Goal: Check status: Check status

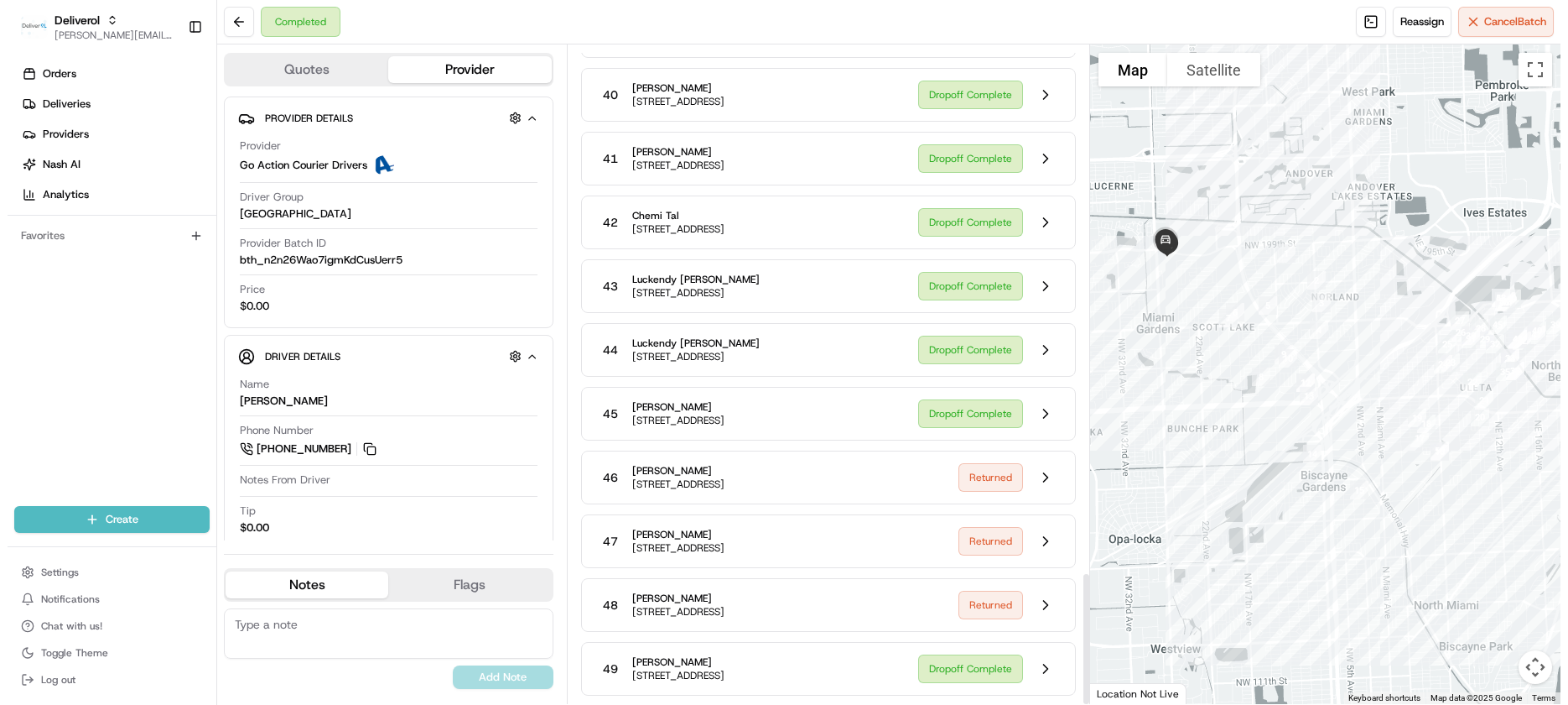
scroll to position [2618, 0]
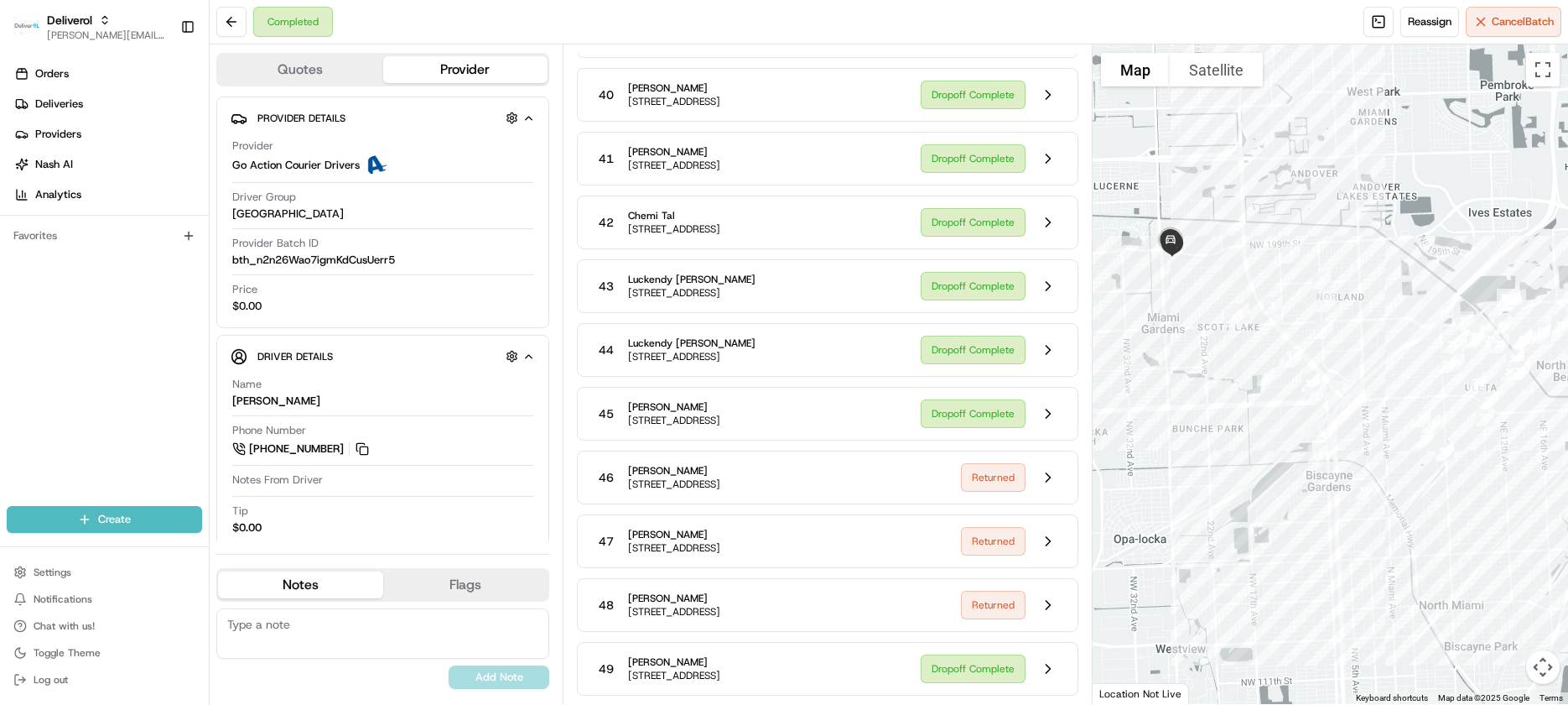
click at [1471, 664] on button "Map camera controls" at bounding box center [1543, 667] width 34 height 34
click at [1471, 586] on button "Zoom in" at bounding box center [1501, 583] width 34 height 34
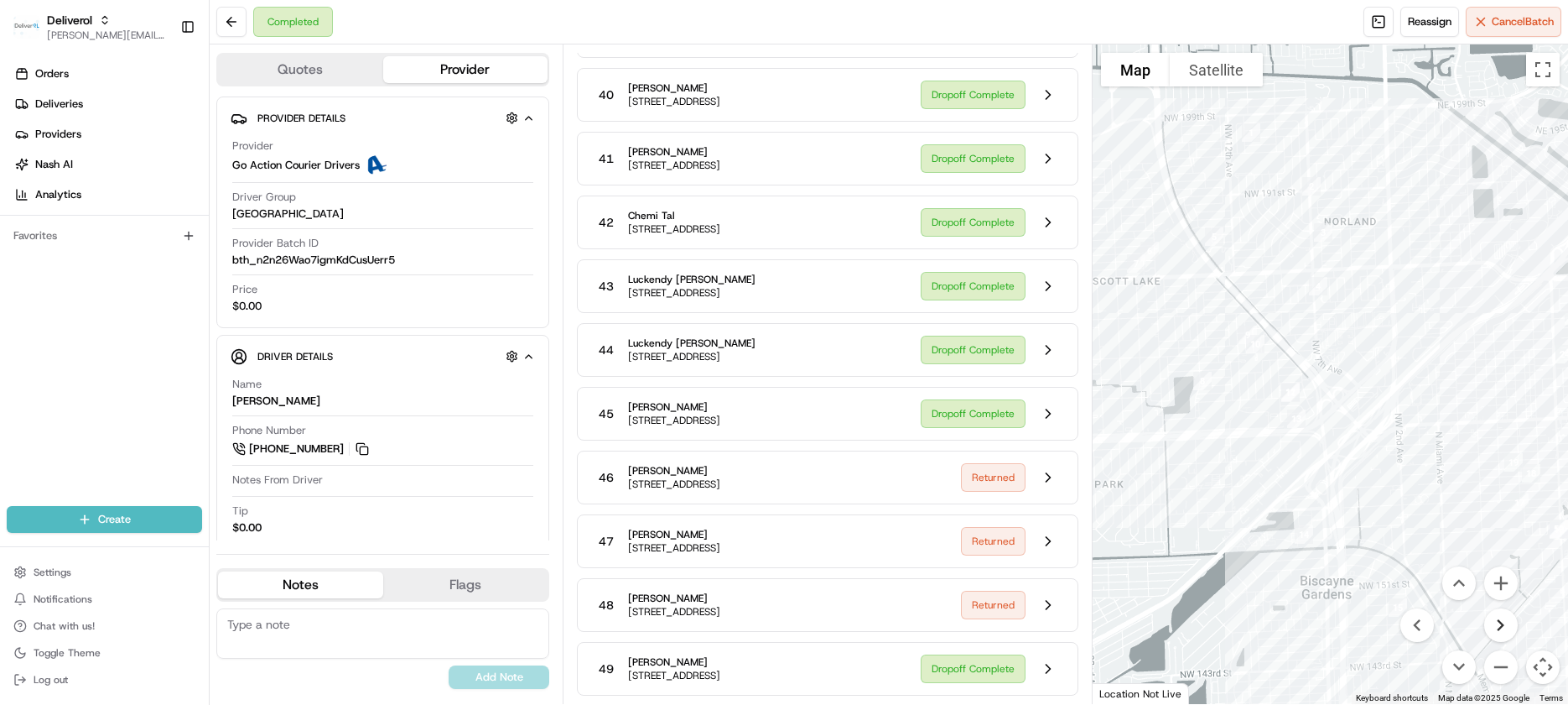
click at [1471, 623] on button "Move right" at bounding box center [1501, 624] width 34 height 34
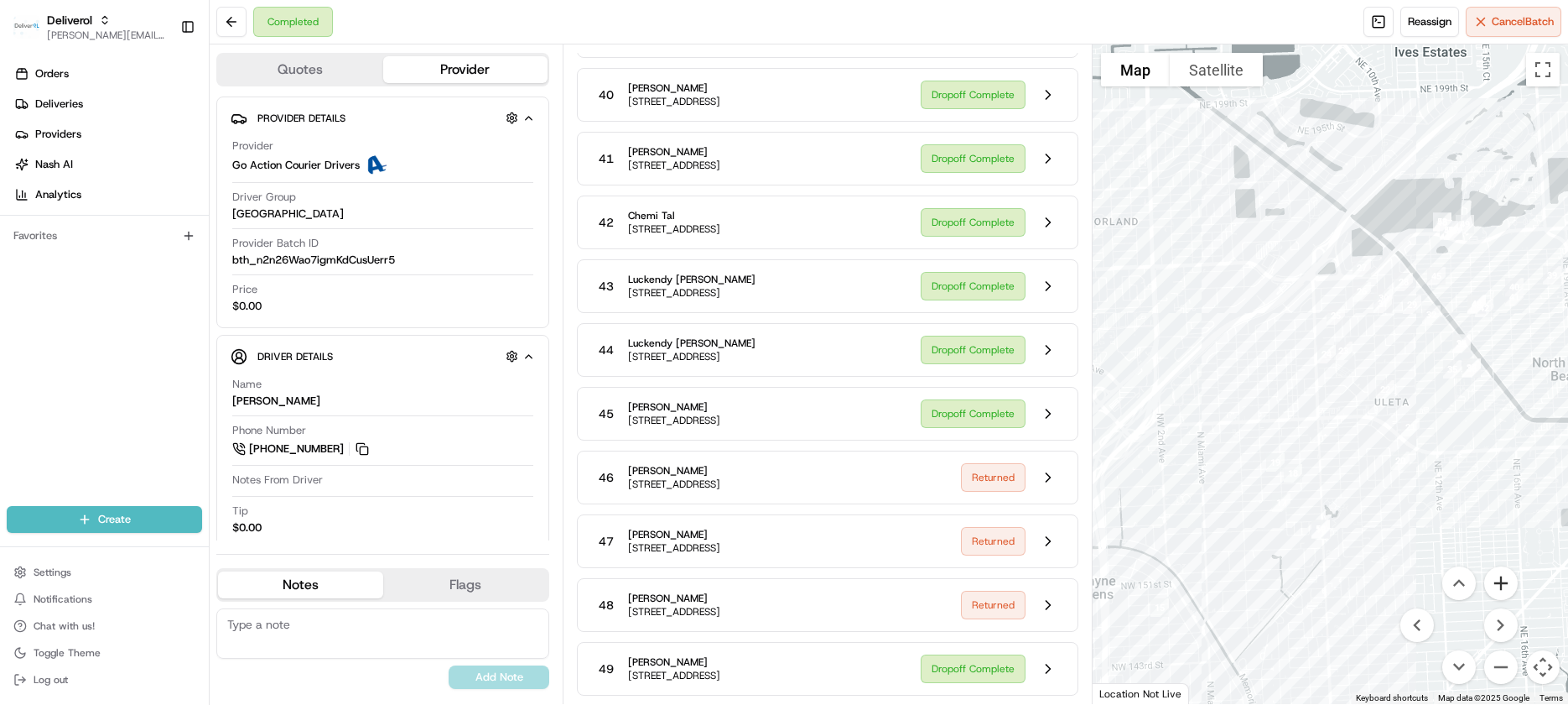
click at [1471, 585] on button "Zoom in" at bounding box center [1501, 583] width 34 height 34
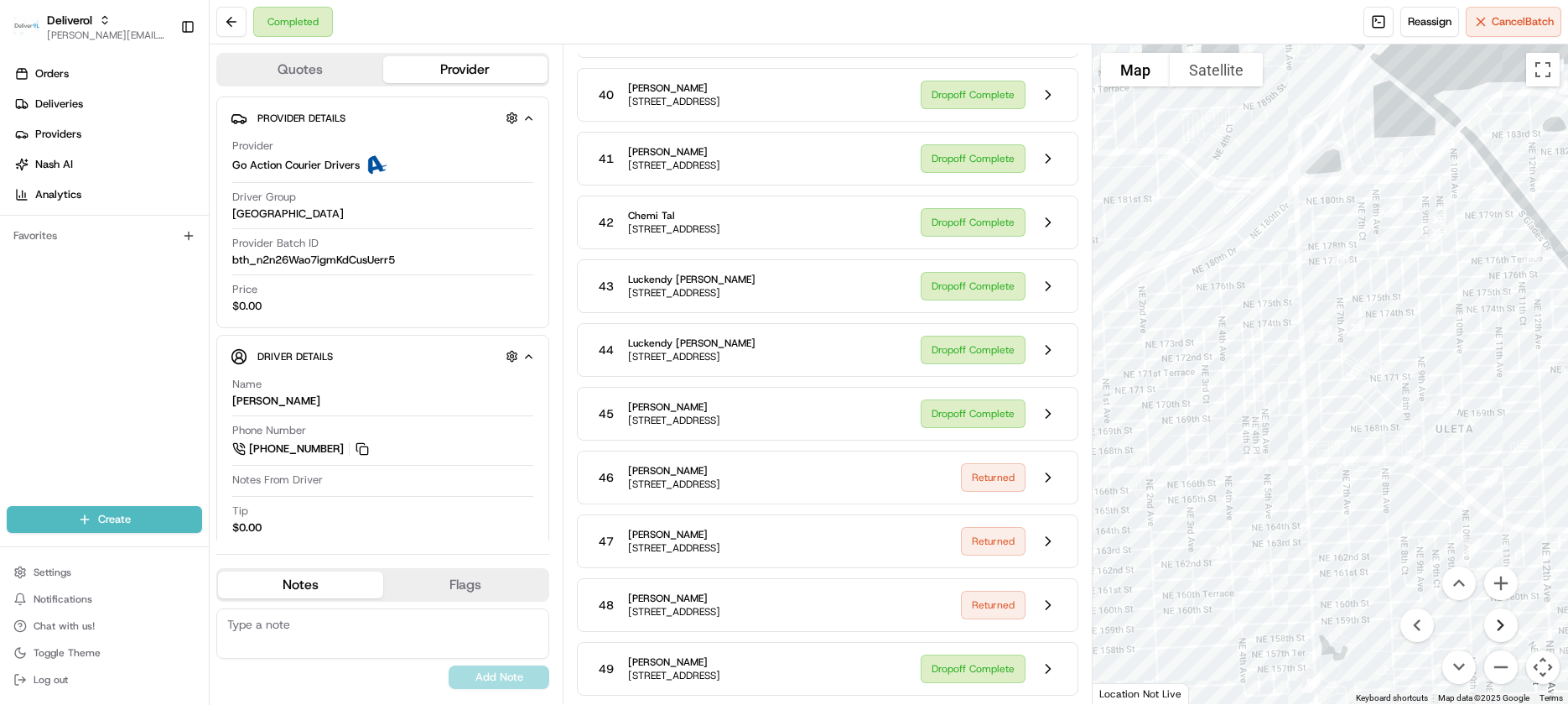
click at [1471, 632] on button "Move right" at bounding box center [1501, 624] width 34 height 34
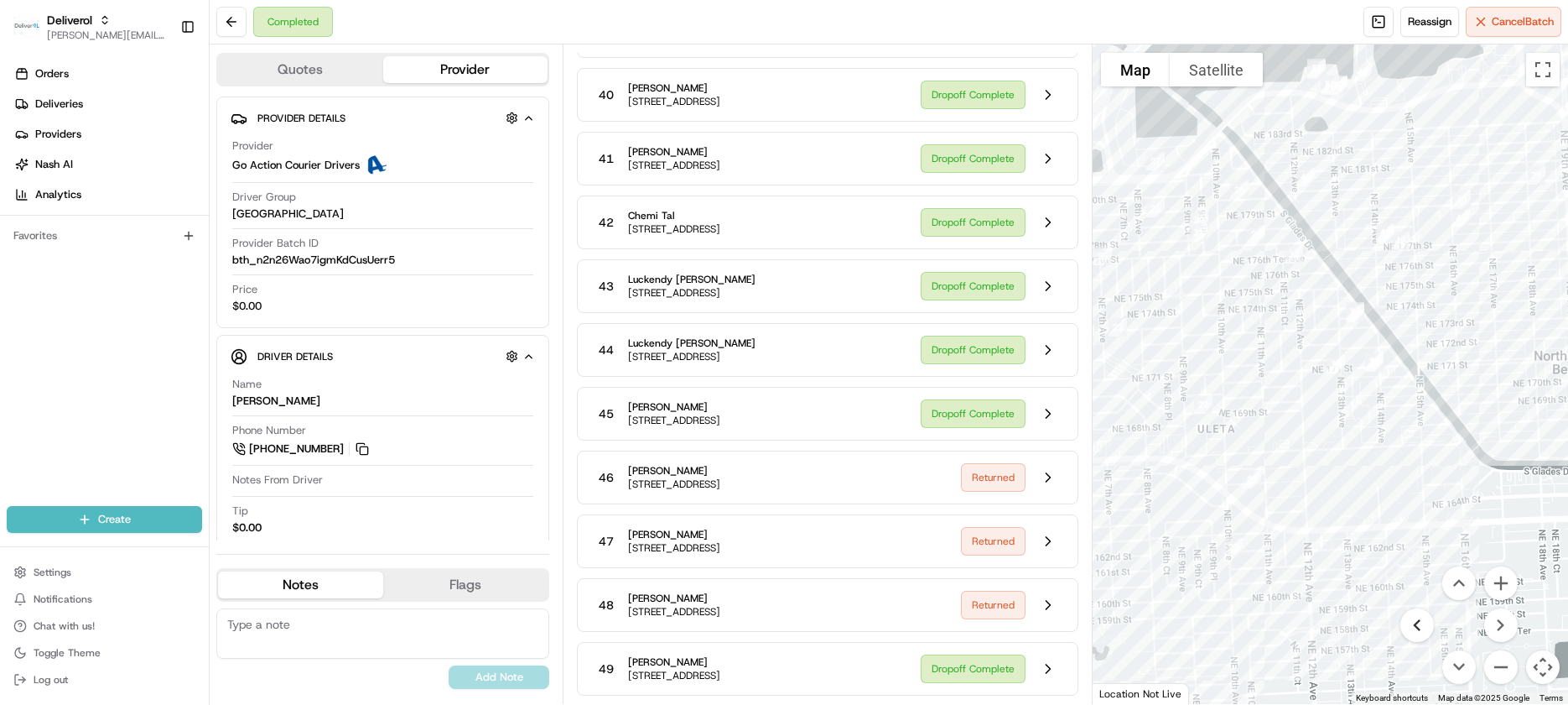
click at [1422, 624] on button "Move left" at bounding box center [1417, 624] width 34 height 34
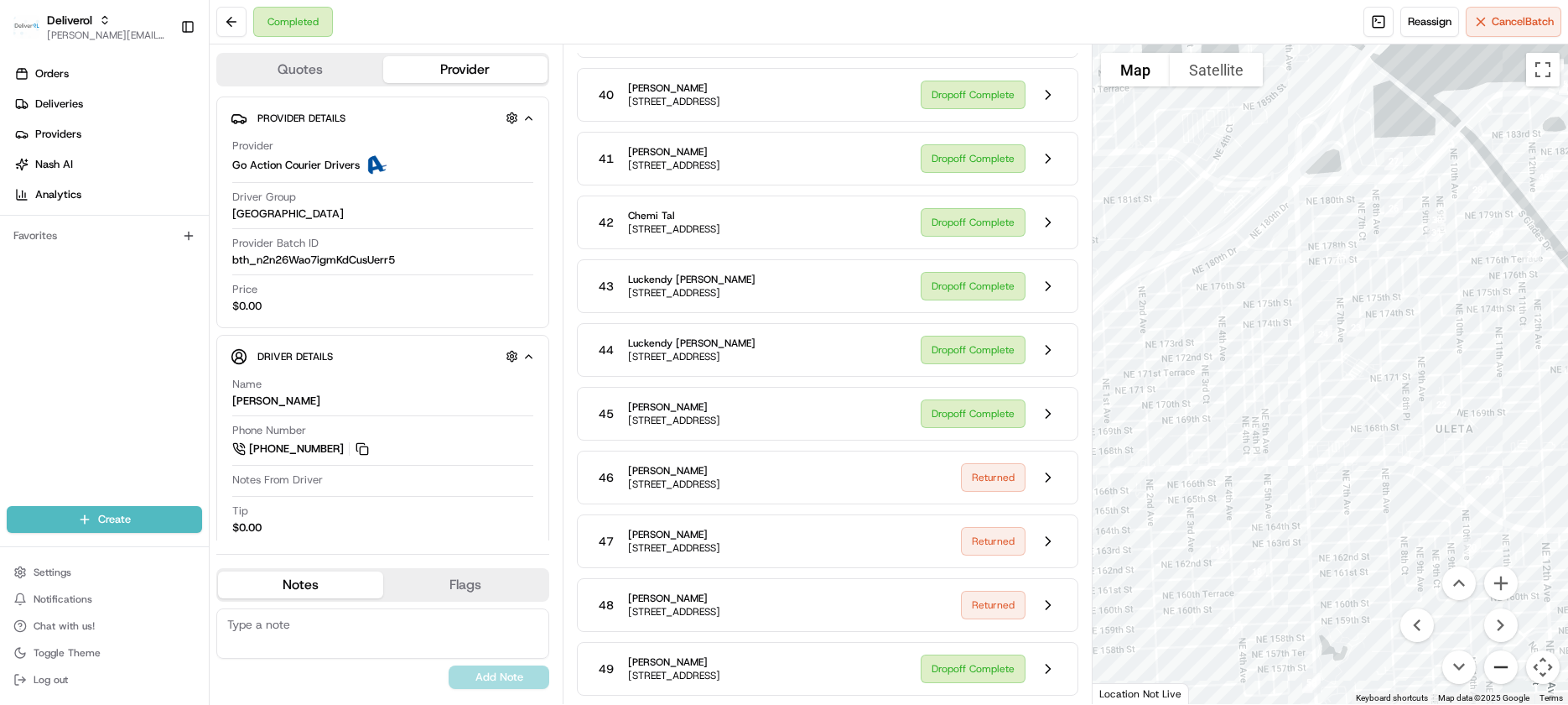
click at [1471, 661] on button "Zoom out" at bounding box center [1501, 667] width 34 height 34
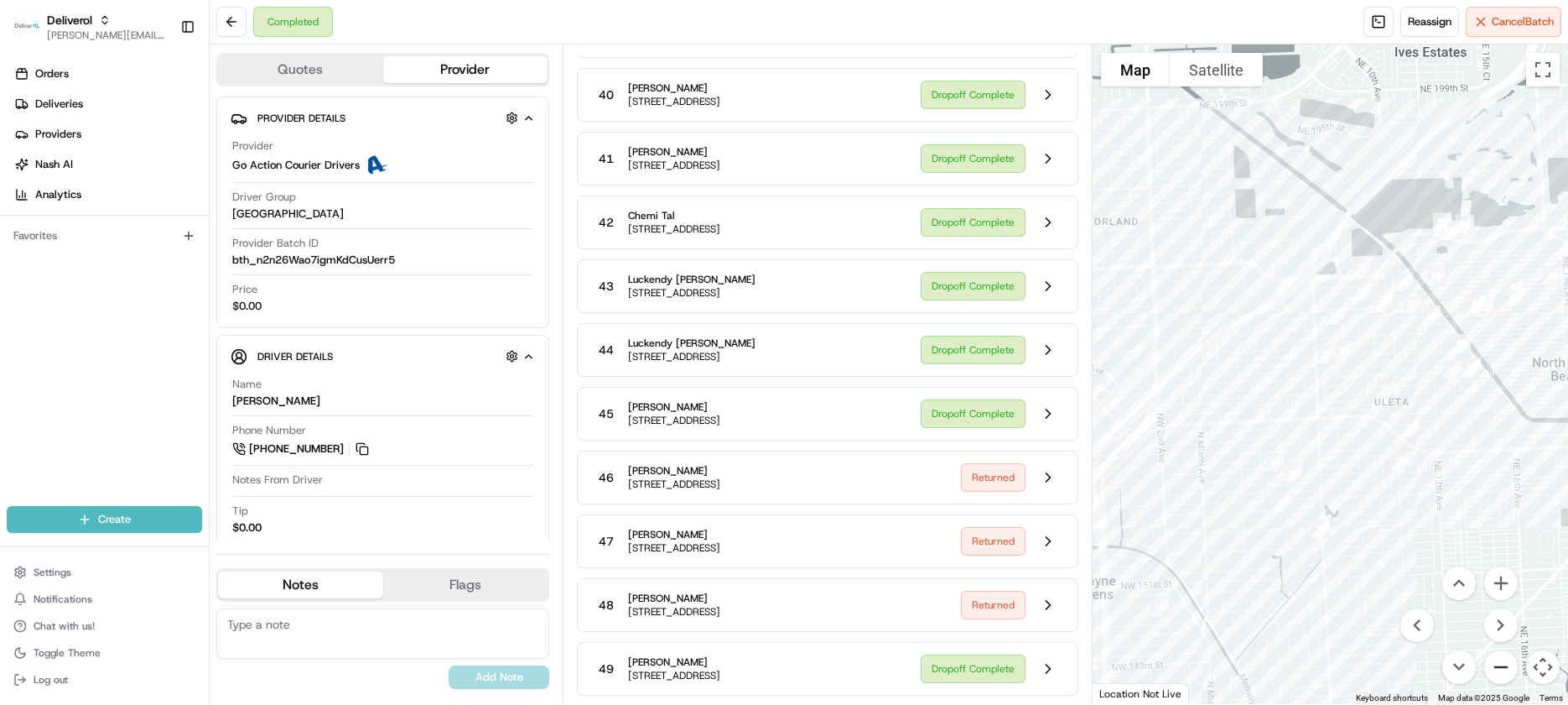
click at [1471, 661] on button "Zoom out" at bounding box center [1501, 667] width 34 height 34
